Goal: Register for event/course

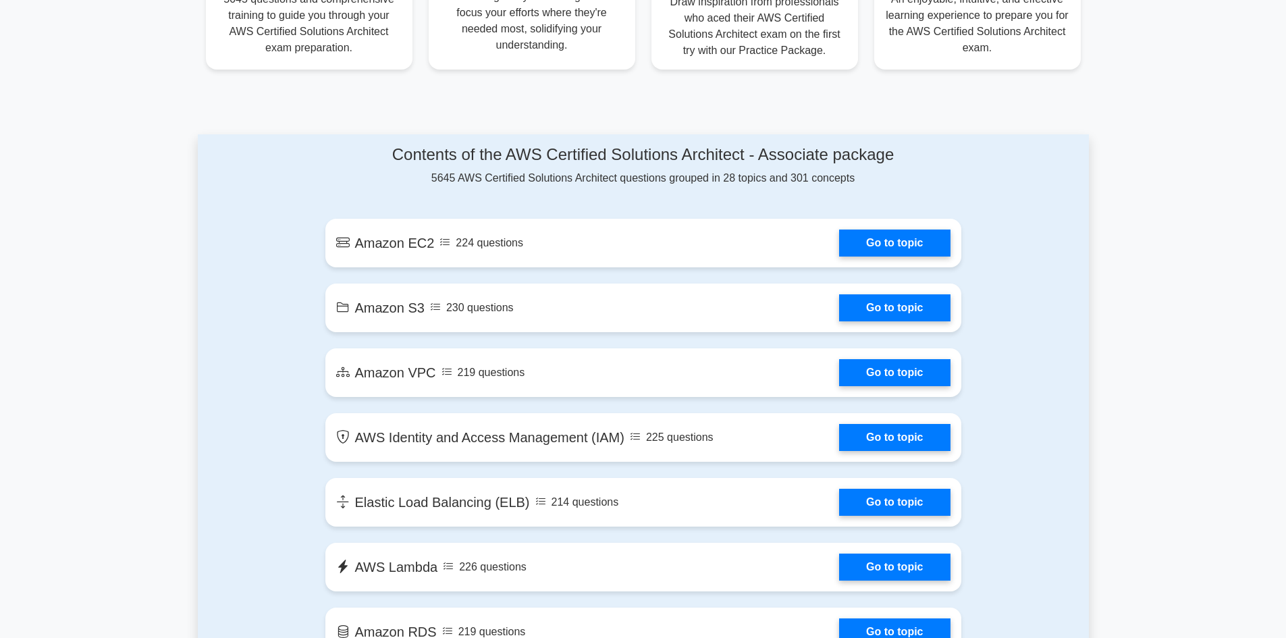
scroll to position [742, 0]
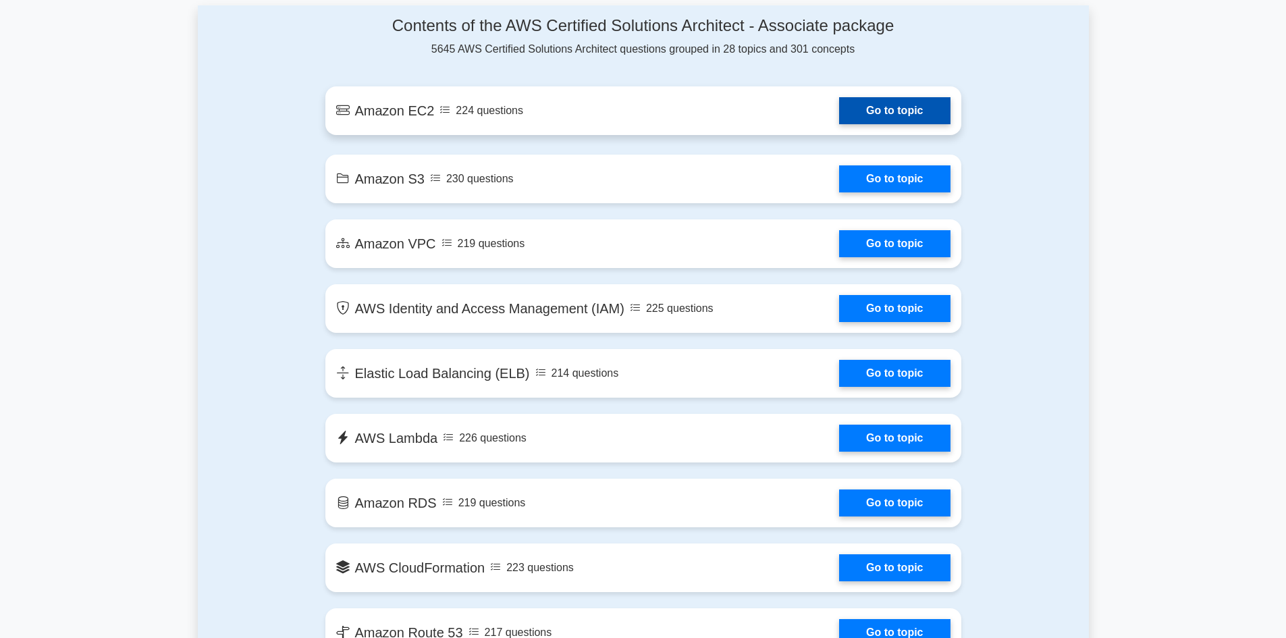
click at [839, 124] on link "Go to topic" at bounding box center [894, 110] width 111 height 27
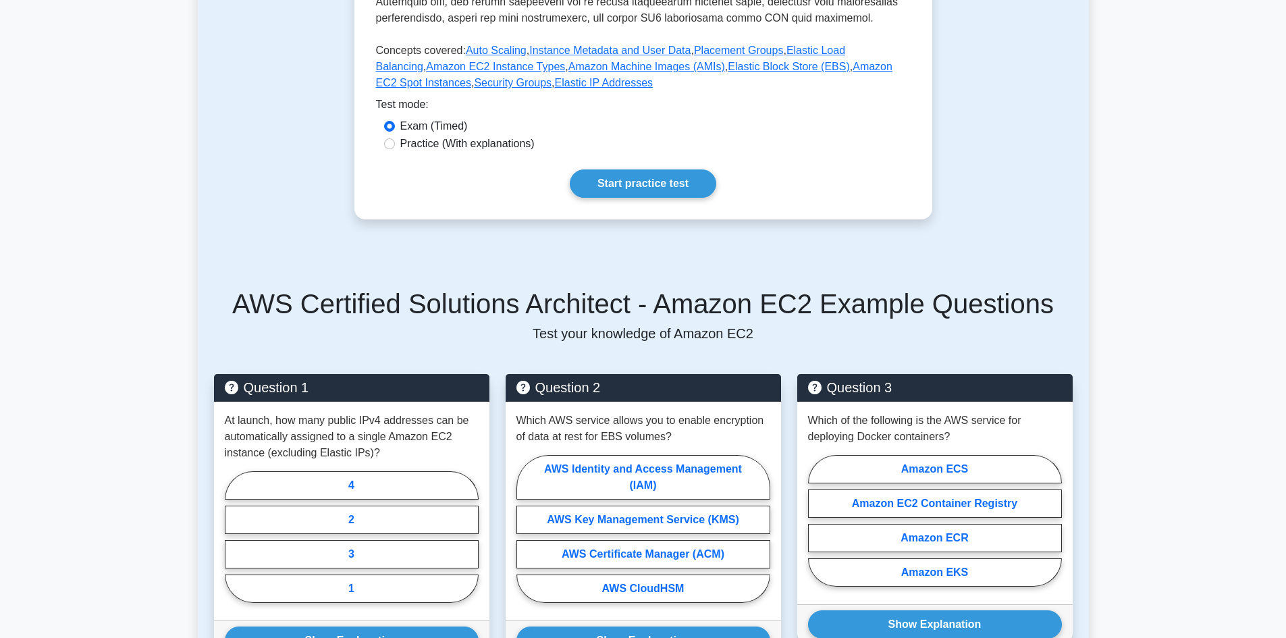
scroll to position [540, 0]
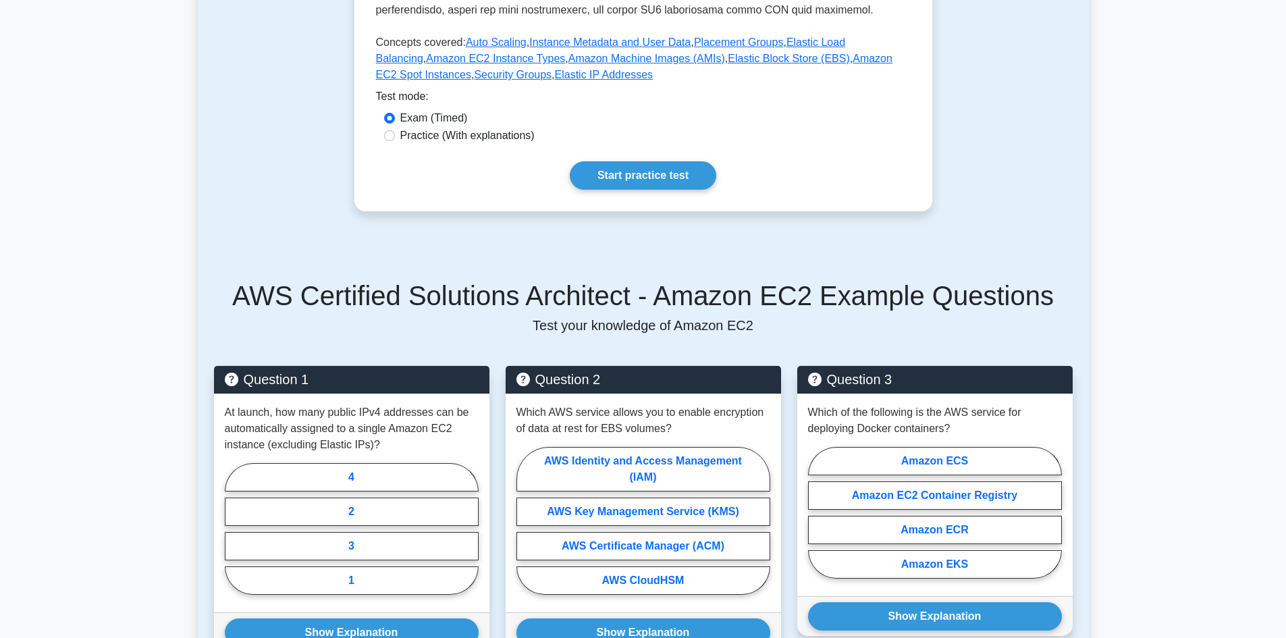
click at [491, 140] on label "Practice (With explanations)" at bounding box center [467, 136] width 134 height 16
click at [395, 140] on input "Practice (With explanations)" at bounding box center [389, 135] width 11 height 11
radio input "true"
click at [452, 122] on label "Exam (Timed)" at bounding box center [433, 118] width 67 height 16
click at [395, 122] on input "Exam (Timed)" at bounding box center [389, 118] width 11 height 11
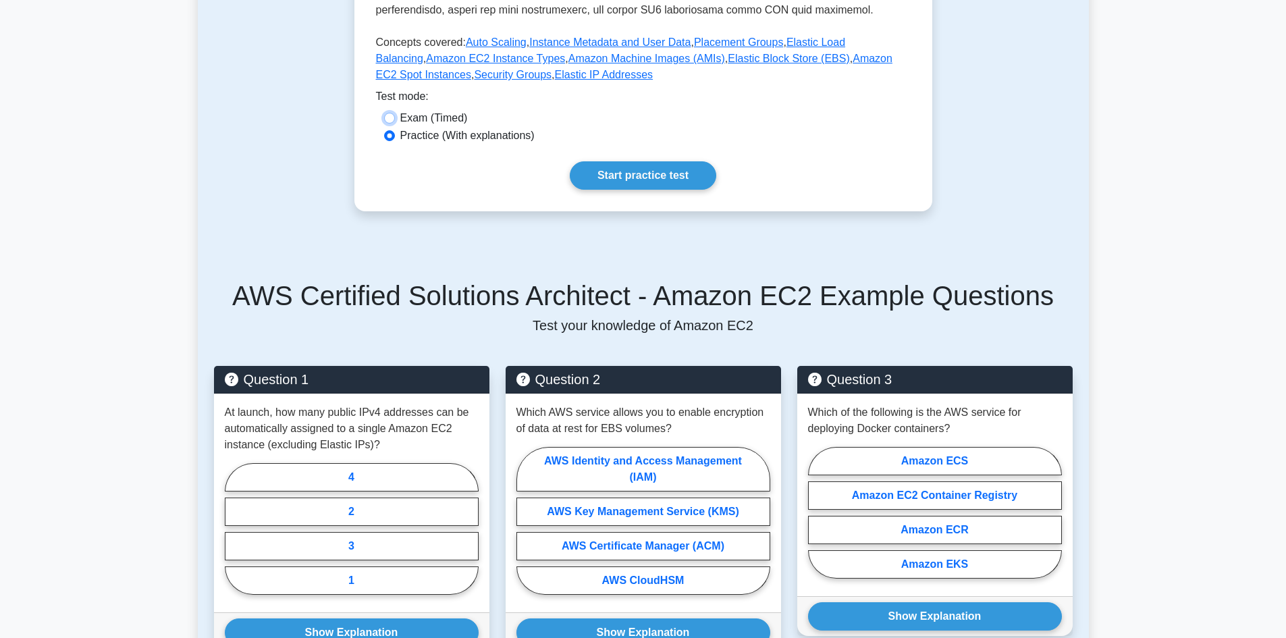
radio input "true"
click at [676, 175] on link "Start practice test" at bounding box center [643, 175] width 146 height 28
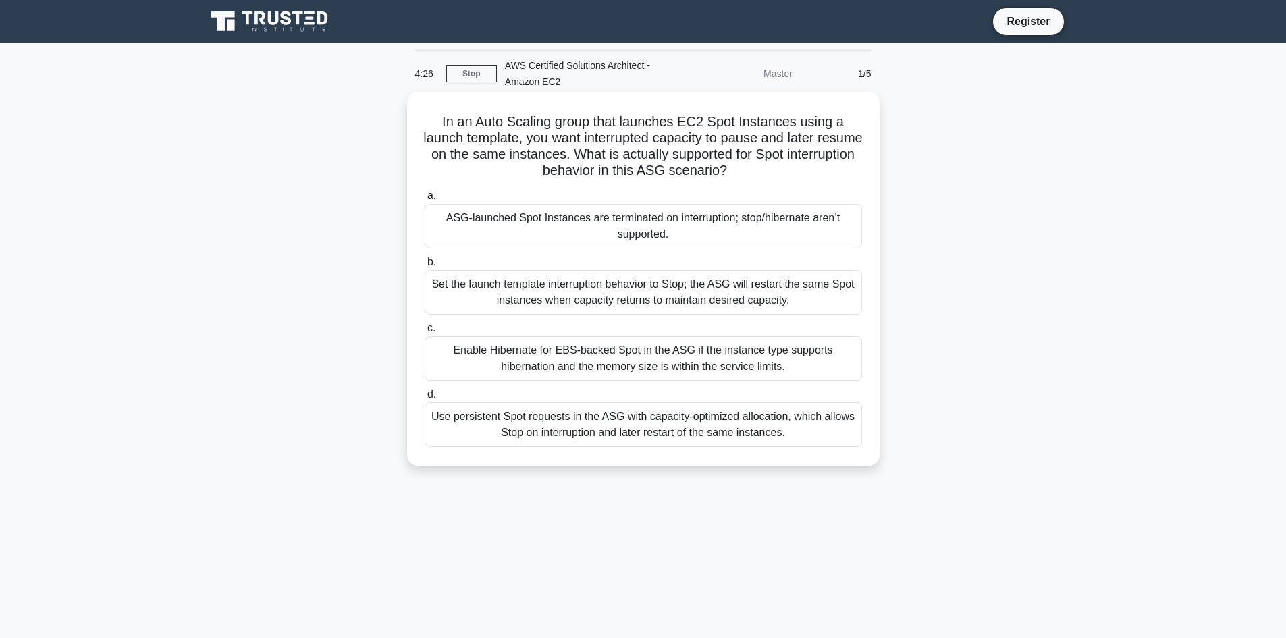
click at [573, 435] on div "Use persistent Spot requests in the ASG with capacity-optimized allocation, whi…" at bounding box center [643, 424] width 437 height 45
click at [425, 399] on input "d. Use persistent Spot requests in the ASG with capacity-optimized allocation, …" at bounding box center [425, 394] width 0 height 9
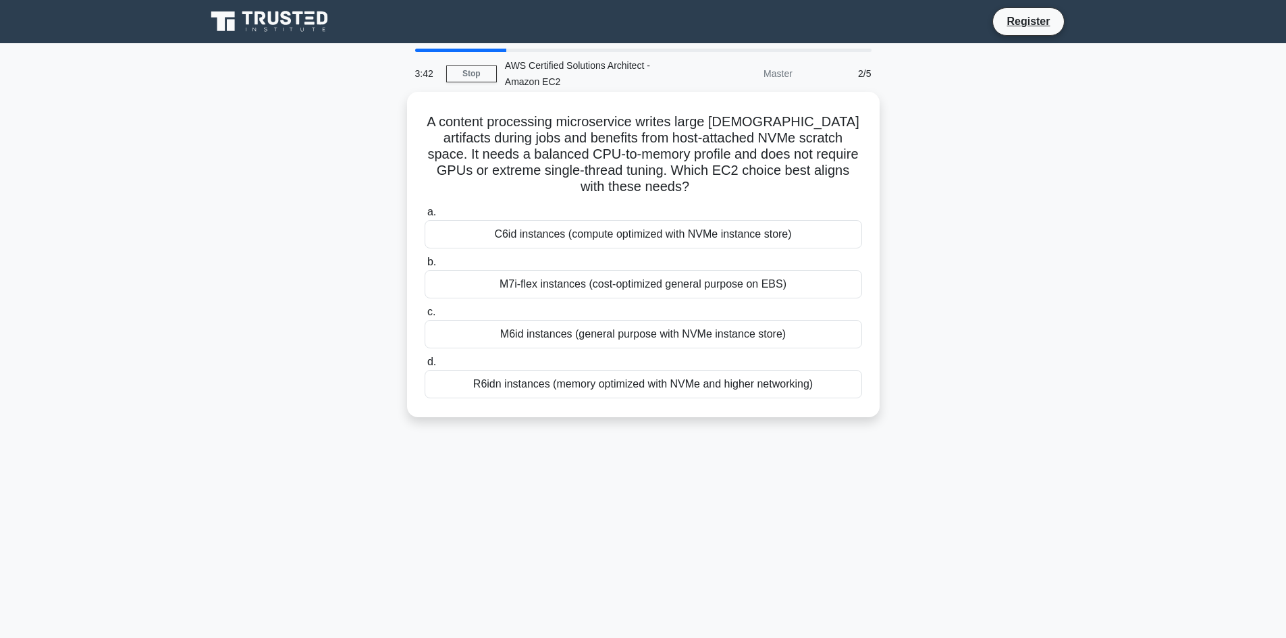
click at [597, 336] on div "M6id instances (general purpose with NVMe instance store)" at bounding box center [643, 334] width 437 height 28
click at [425, 317] on input "c. M6id instances (general purpose with NVMe instance store)" at bounding box center [425, 312] width 0 height 9
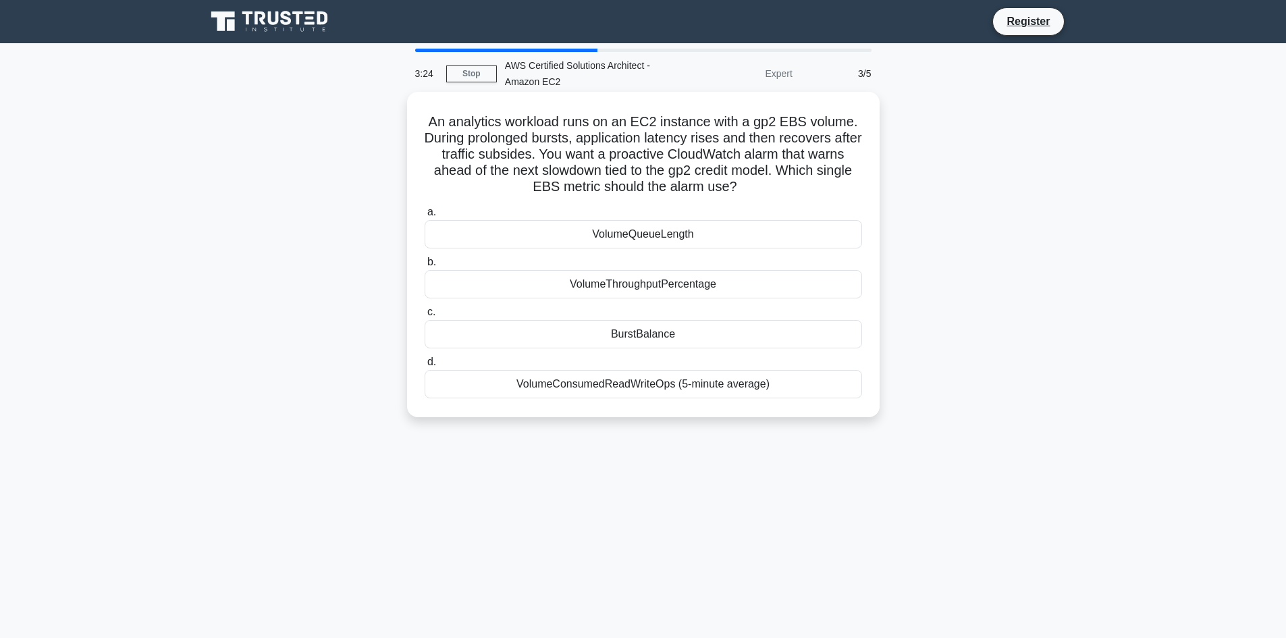
click at [645, 242] on div "VolumeQueueLength" at bounding box center [643, 234] width 437 height 28
click at [425, 217] on input "a. VolumeQueueLength" at bounding box center [425, 212] width 0 height 9
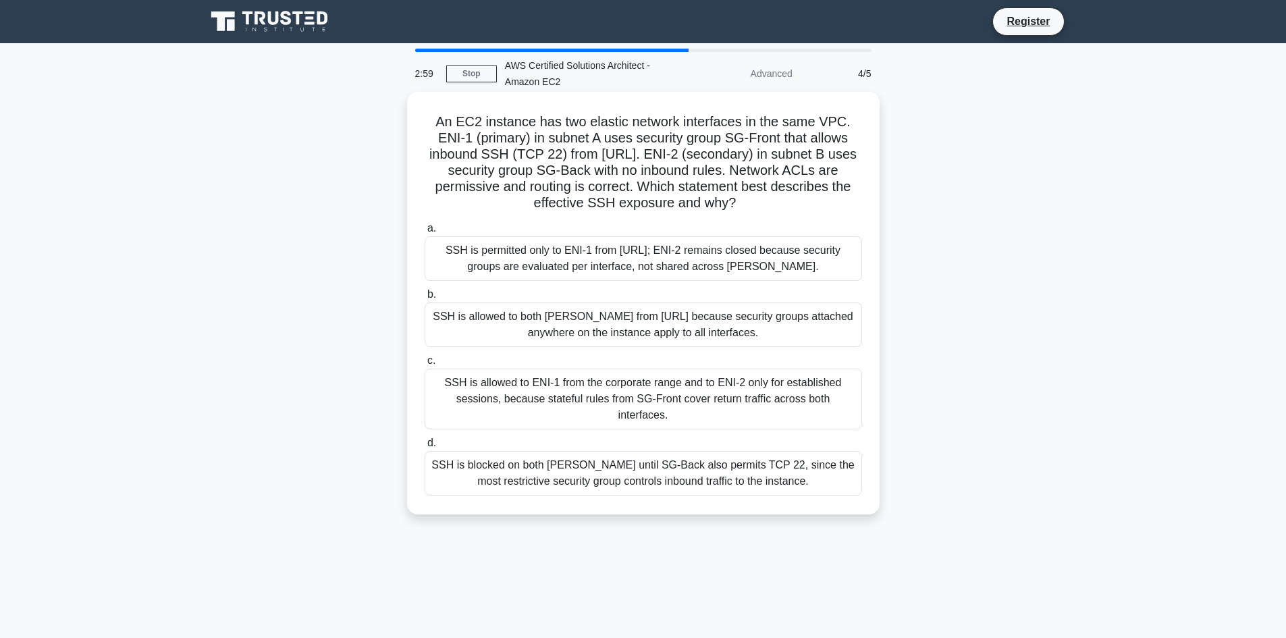
click at [576, 451] on div "SSH is blocked on both ENIs until SG-Back also permits TCP 22, since the most r…" at bounding box center [643, 473] width 437 height 45
click at [425, 448] on input "d. SSH is blocked on both ENIs until SG-Back also permits TCP 22, since the mos…" at bounding box center [425, 443] width 0 height 9
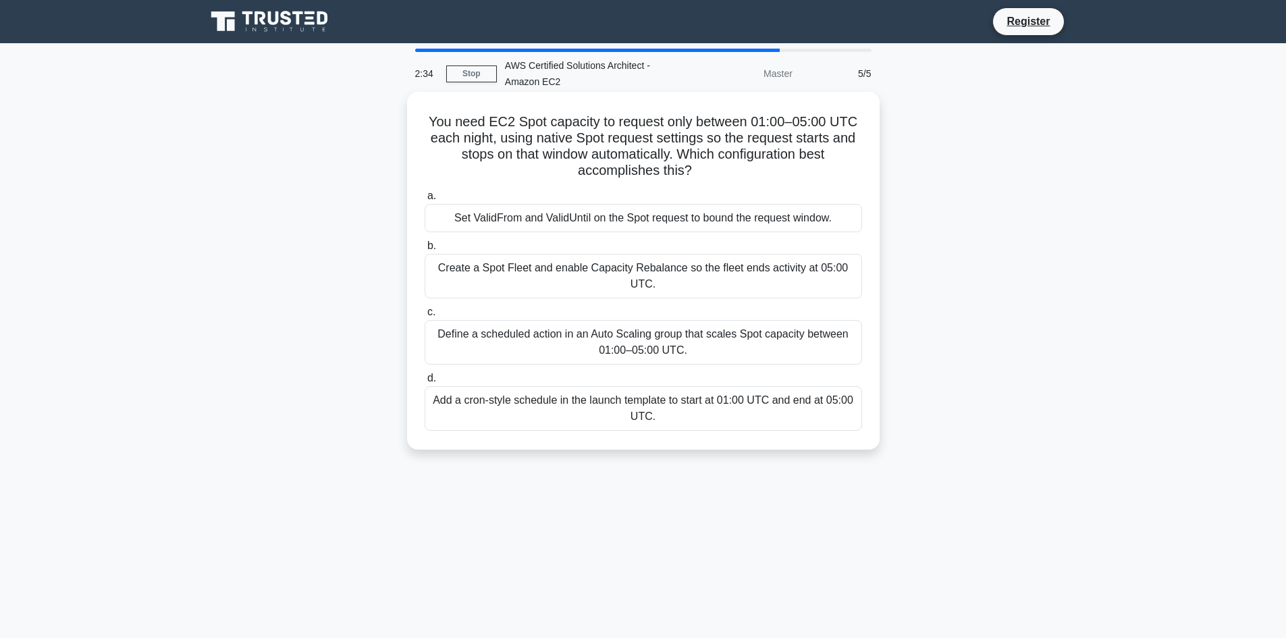
click at [523, 392] on div "Add a cron-style schedule in the launch template to start at 01:00 UTC and end …" at bounding box center [643, 408] width 437 height 45
click at [425, 383] on input "d. Add a cron-style schedule in the launch template to start at 01:00 UTC and e…" at bounding box center [425, 378] width 0 height 9
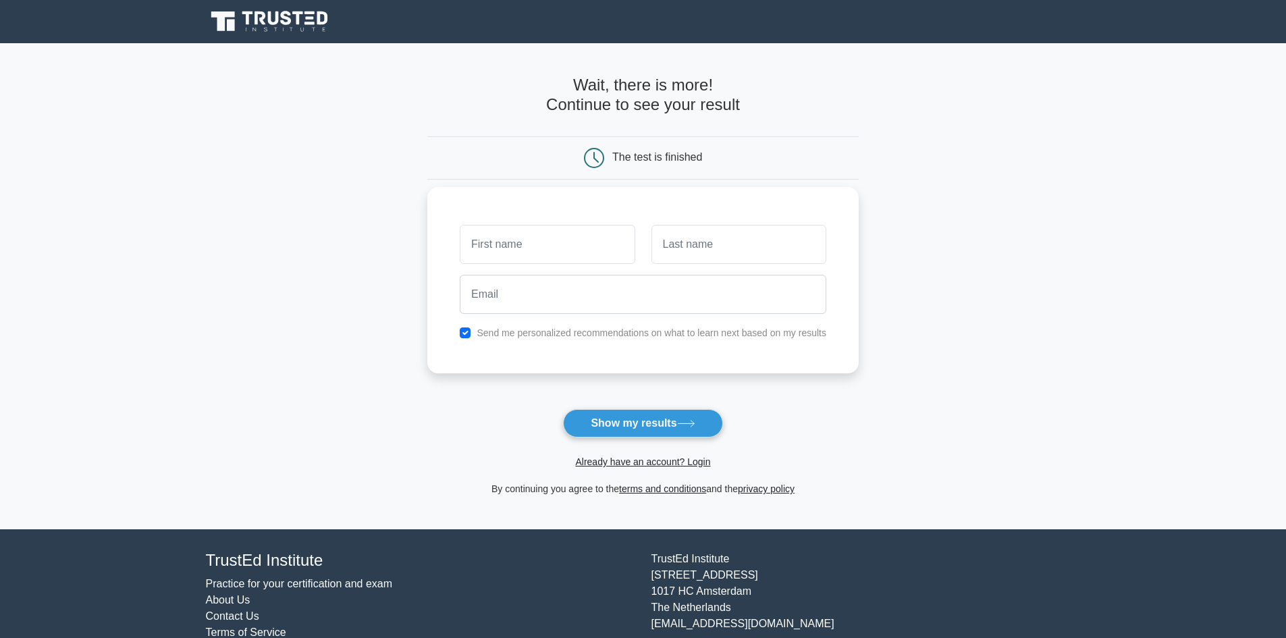
click at [609, 247] on input "text" at bounding box center [547, 244] width 175 height 39
type input "gg"
click at [709, 258] on input "text" at bounding box center [738, 244] width 175 height 39
type input "gg"
click at [632, 302] on input "email" at bounding box center [643, 294] width 367 height 39
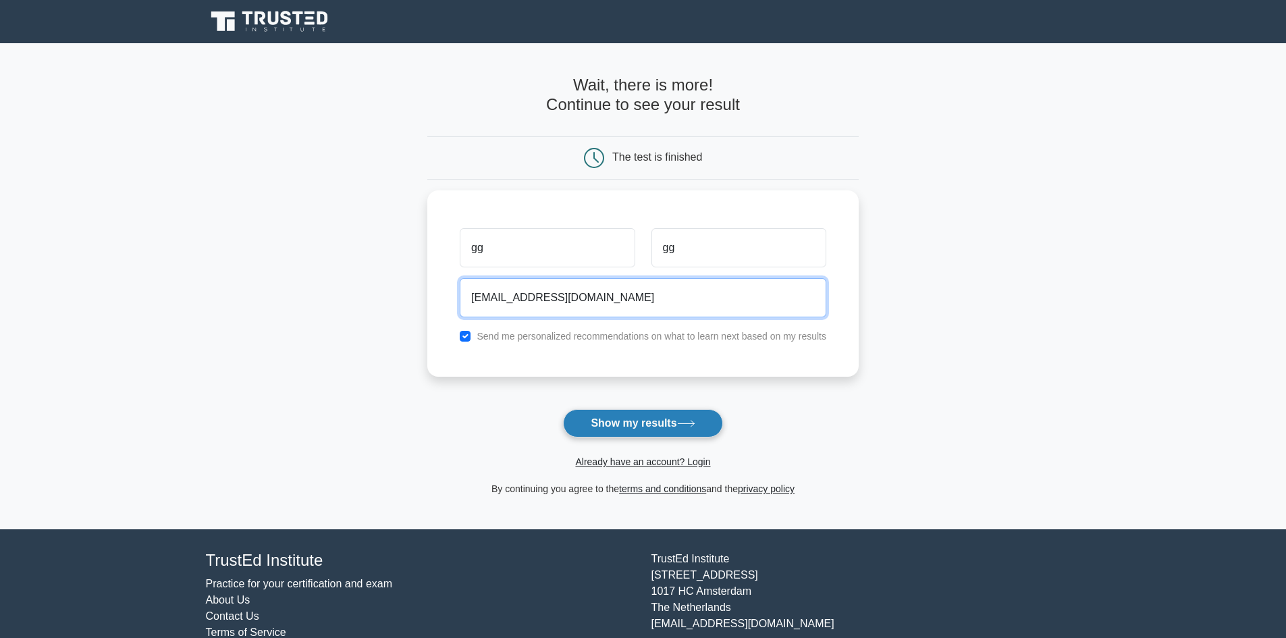
type input "gg@gmail.com"
click at [648, 418] on button "Show my results" at bounding box center [642, 423] width 159 height 28
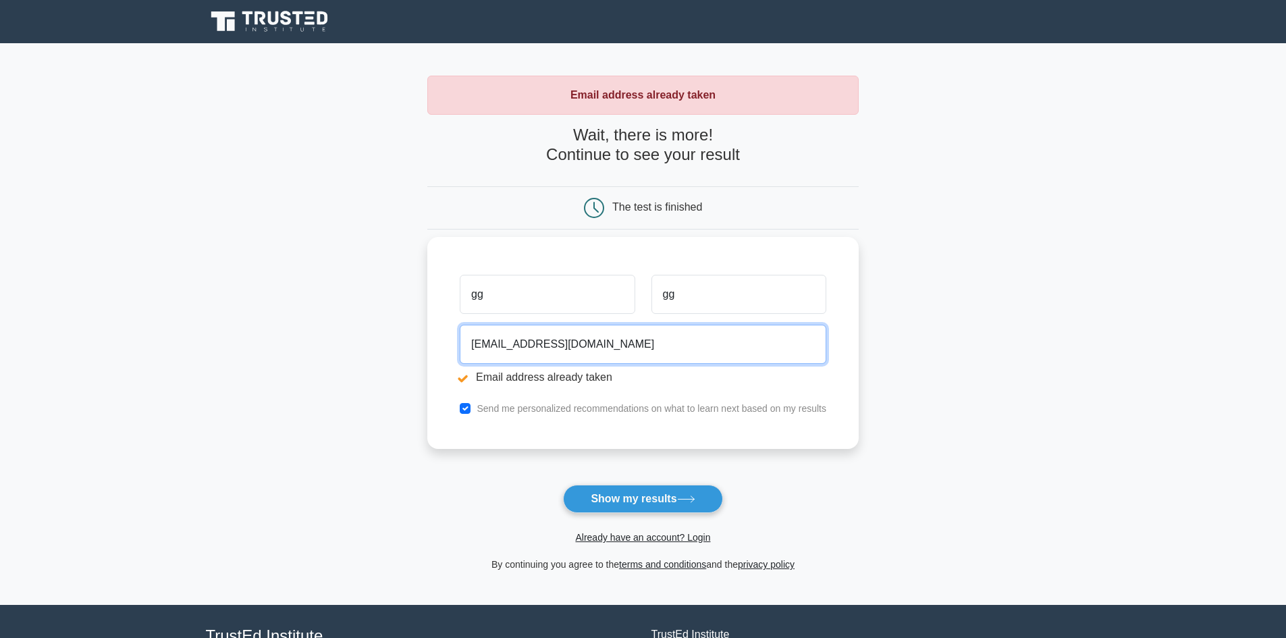
click at [554, 346] on input "gg@gmail.com" at bounding box center [643, 344] width 367 height 39
click at [479, 344] on input "gg@gmail.com" at bounding box center [643, 344] width 367 height 39
type input "g@gmail.com"
click at [563, 485] on button "Show my results" at bounding box center [642, 499] width 159 height 28
click at [479, 344] on input "g@[DOMAIN_NAME]" at bounding box center [643, 344] width 367 height 39
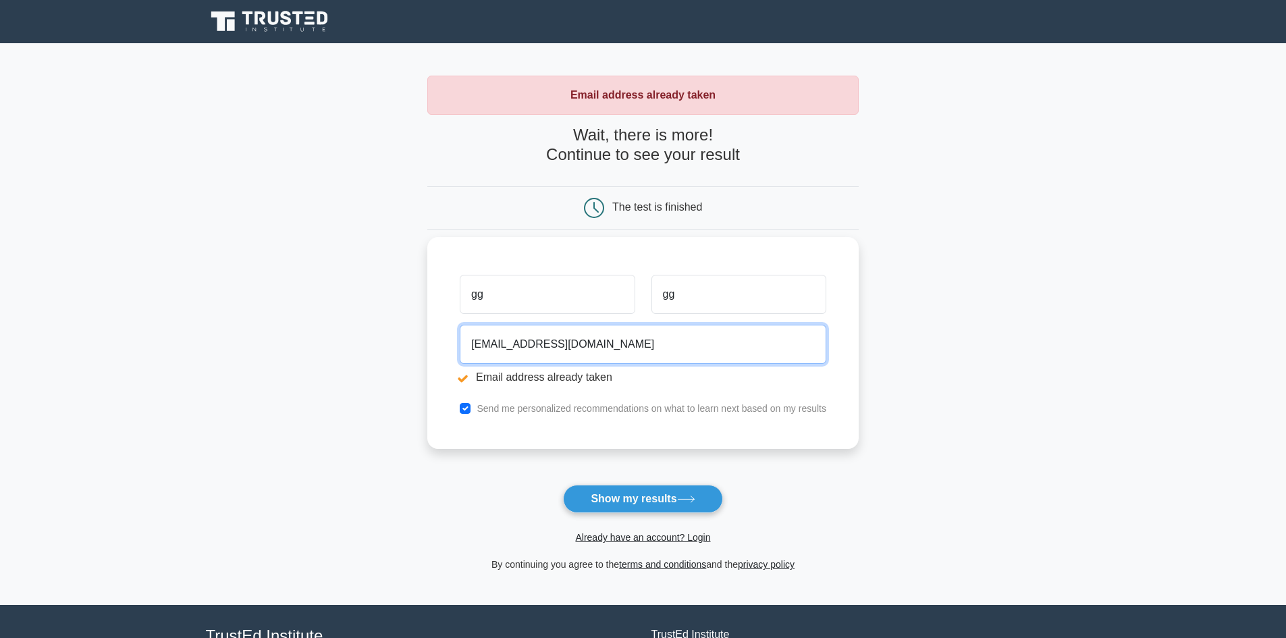
type input "as@gmail.com"
click at [563, 485] on button "Show my results" at bounding box center [642, 499] width 159 height 28
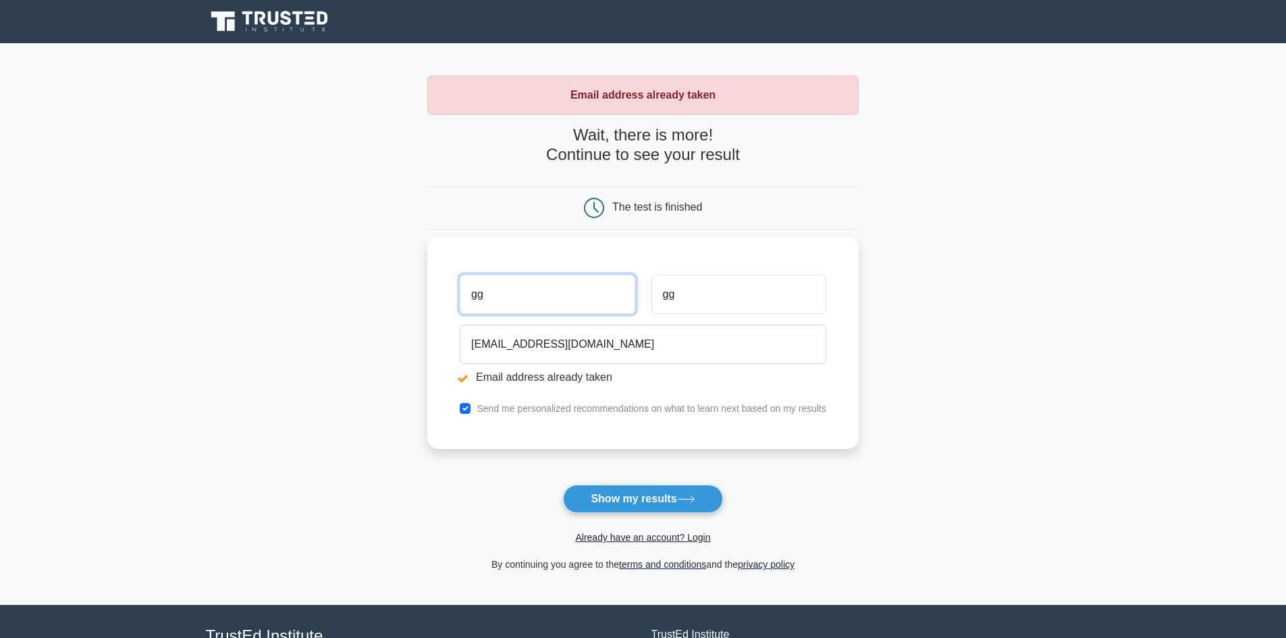
click at [493, 306] on input "gg" at bounding box center [547, 294] width 175 height 39
click at [691, 296] on input "gg" at bounding box center [738, 294] width 175 height 39
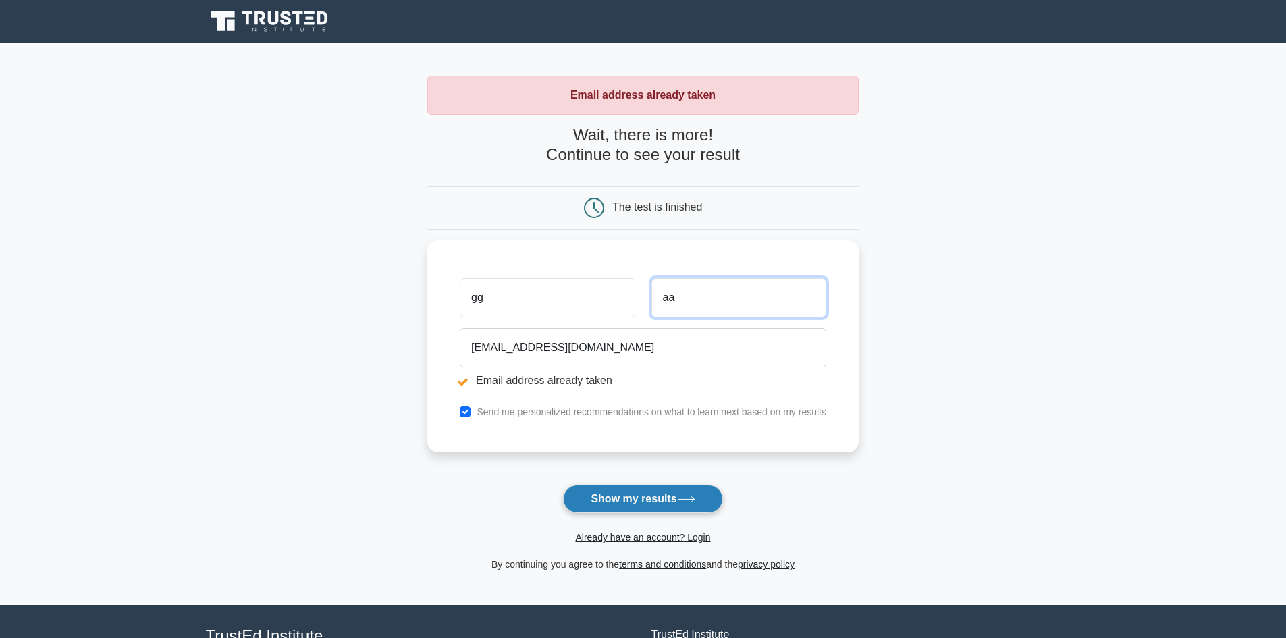
type input "aa"
click at [684, 496] on icon at bounding box center [686, 498] width 18 height 7
